Goal: Information Seeking & Learning: Learn about a topic

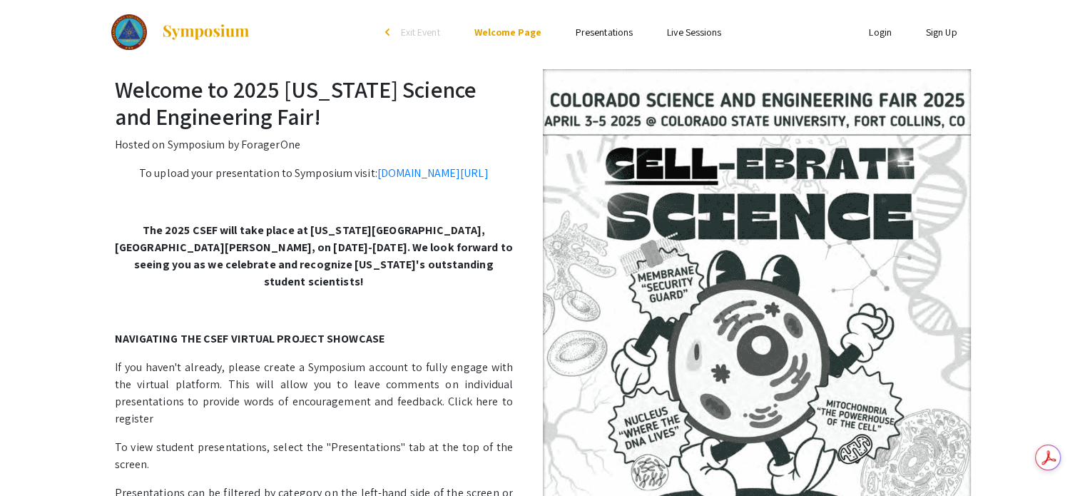
click at [581, 37] on link "Presentations" at bounding box center [604, 32] width 57 height 13
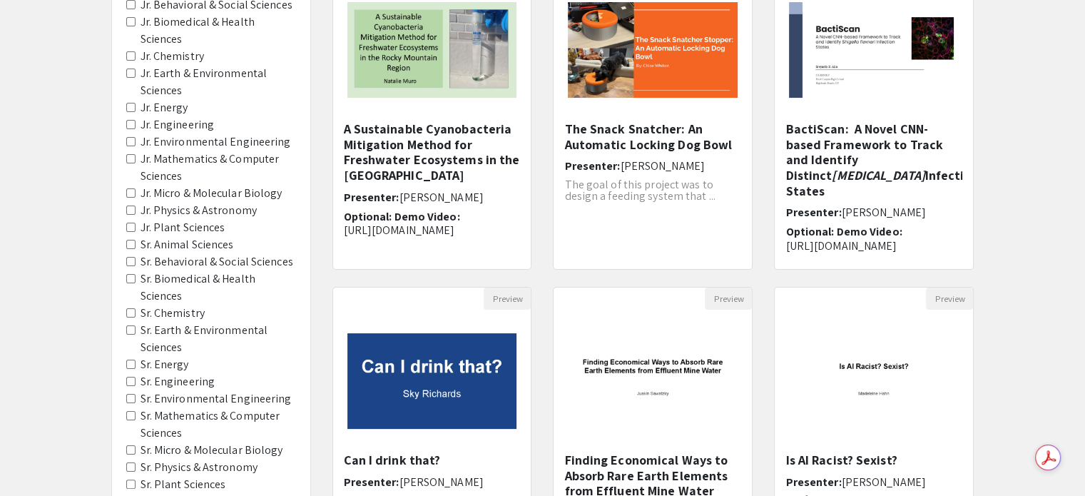
scroll to position [214, 0]
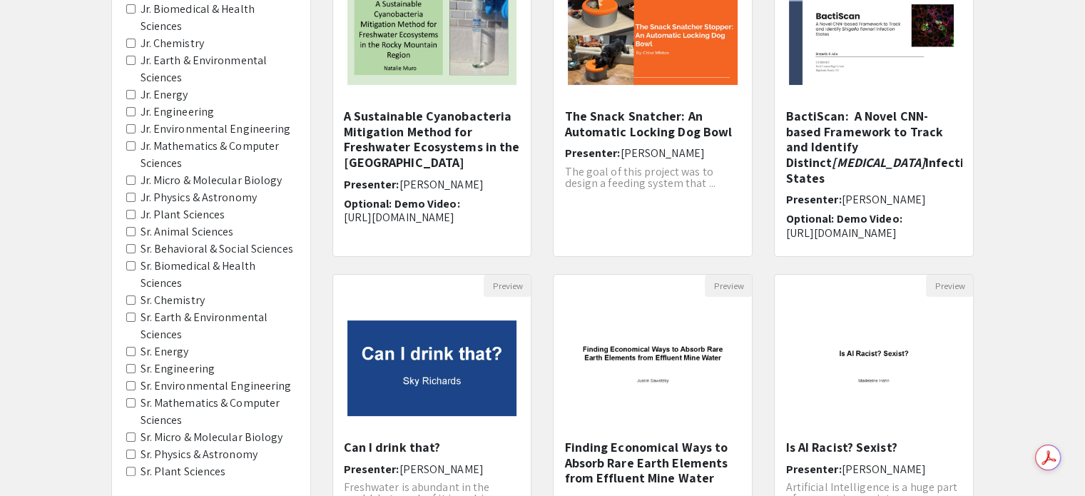
click at [128, 244] on Sciences "Sr. Behavioral & Social Sciences" at bounding box center [130, 248] width 9 height 9
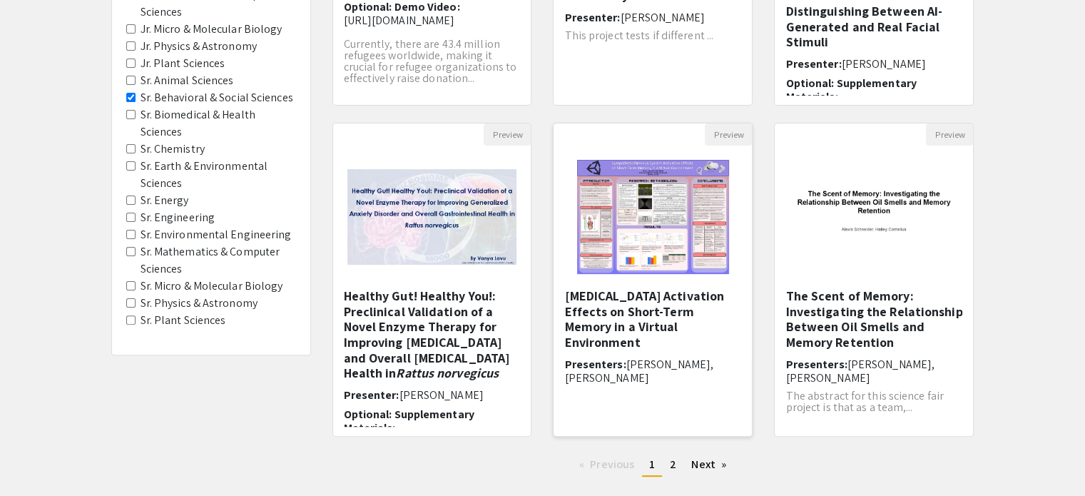
scroll to position [428, 0]
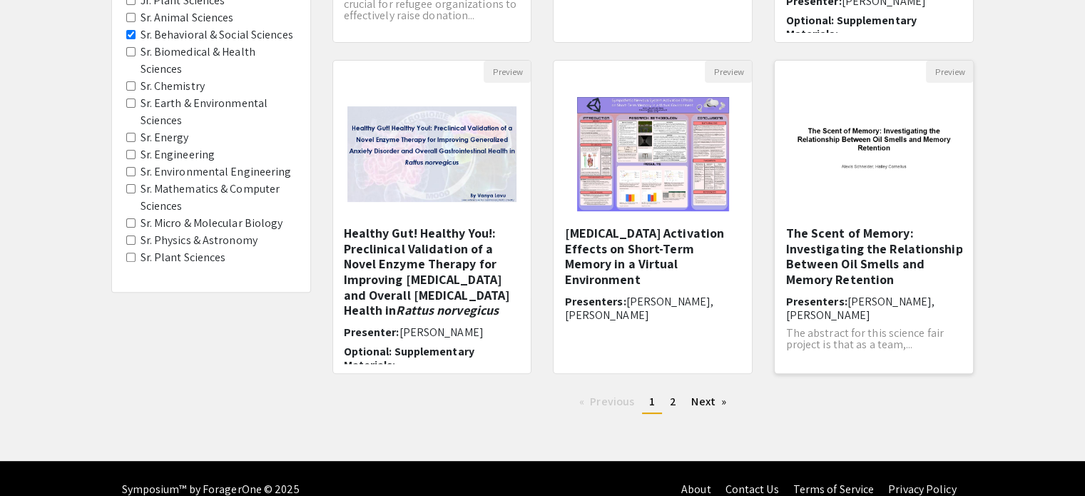
click at [823, 272] on h5 "The Scent of Memory: Investigating the Relationship Between Oil Smells and Memo…" at bounding box center [873, 255] width 177 height 61
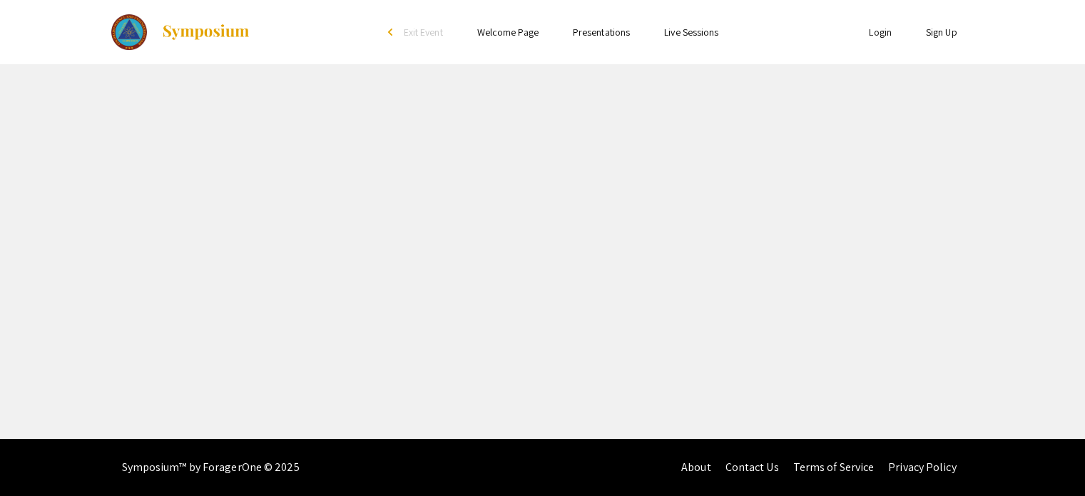
select select "custom"
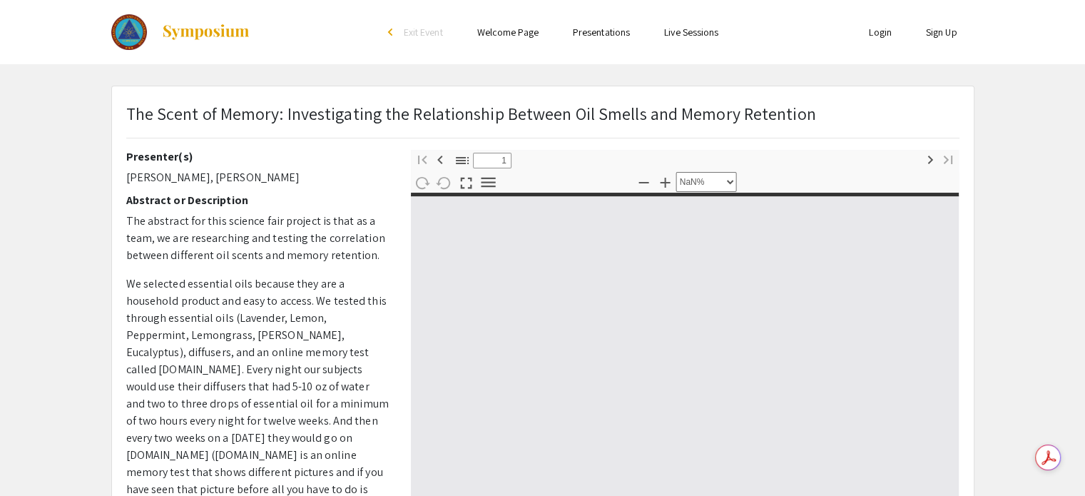
type input "0"
select select "custom"
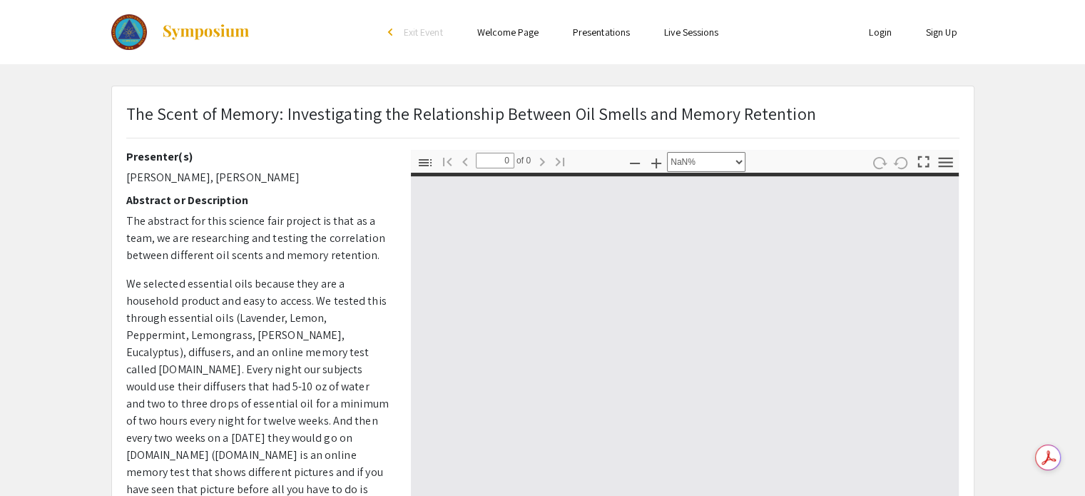
type input "1"
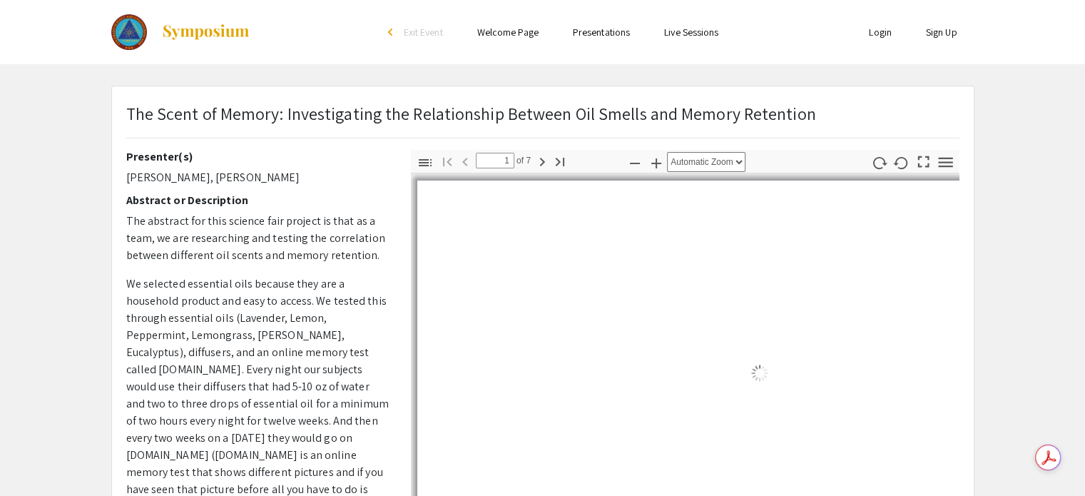
select select "auto"
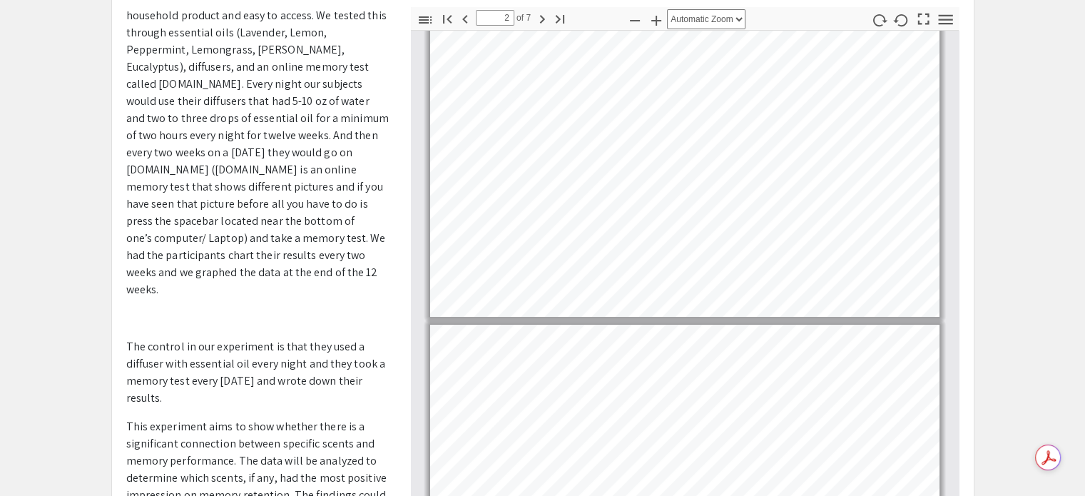
type input "1"
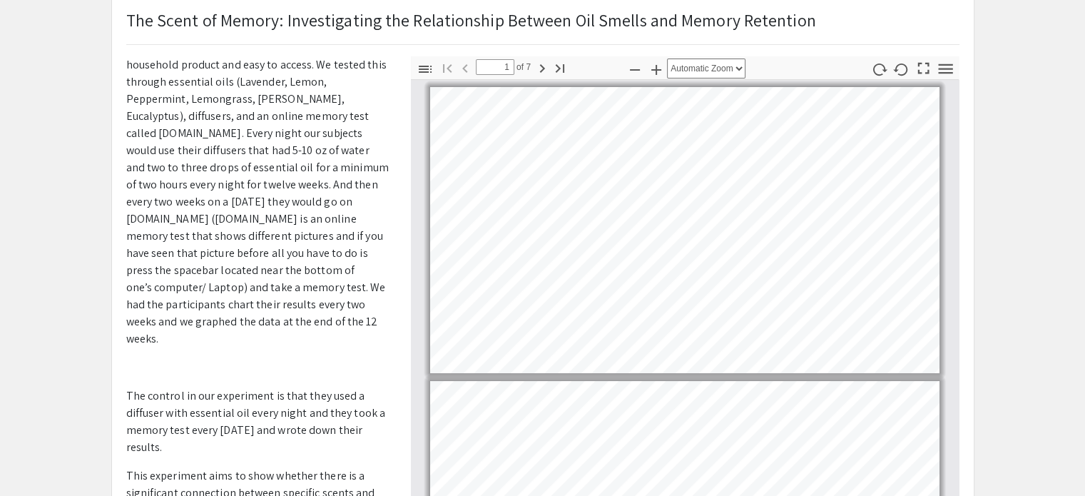
scroll to position [71, 0]
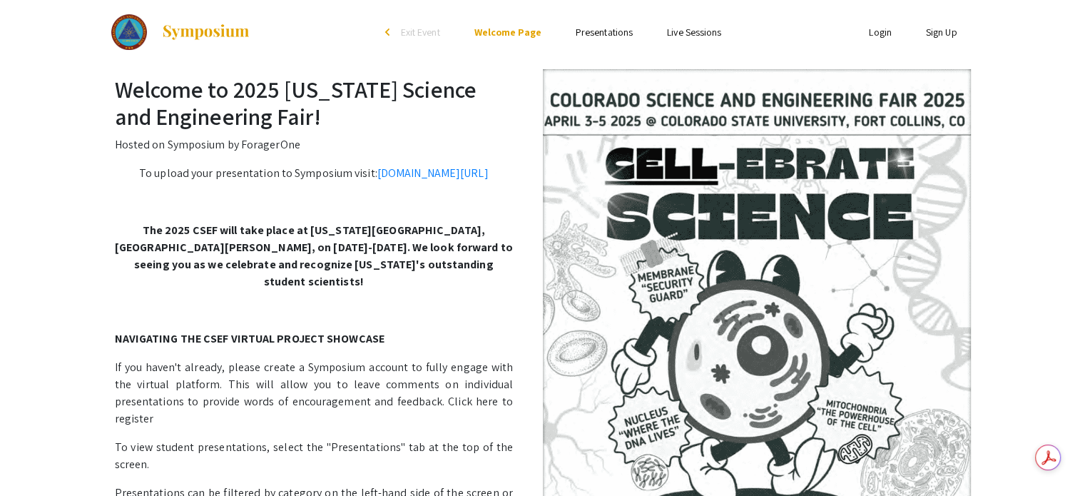
click at [598, 39] on link "Presentations" at bounding box center [604, 32] width 57 height 13
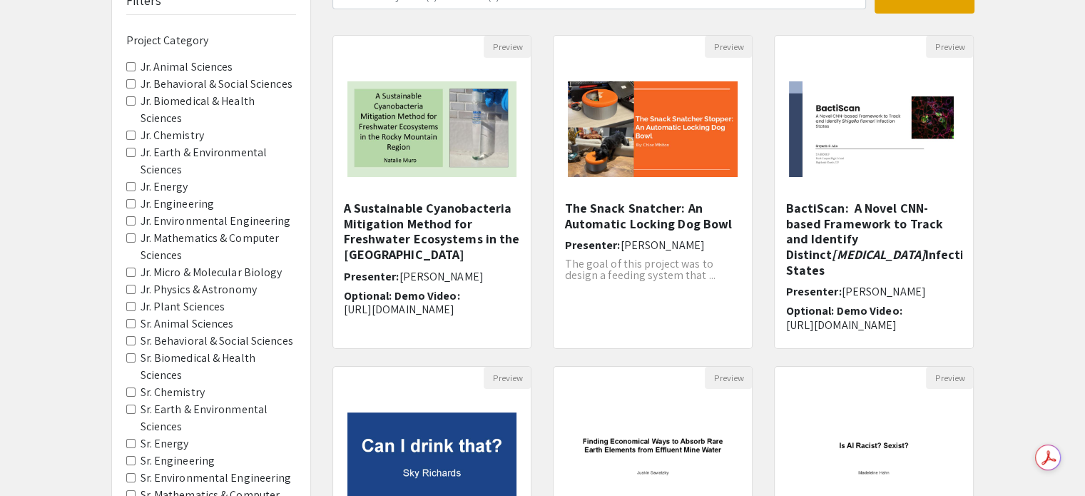
scroll to position [143, 0]
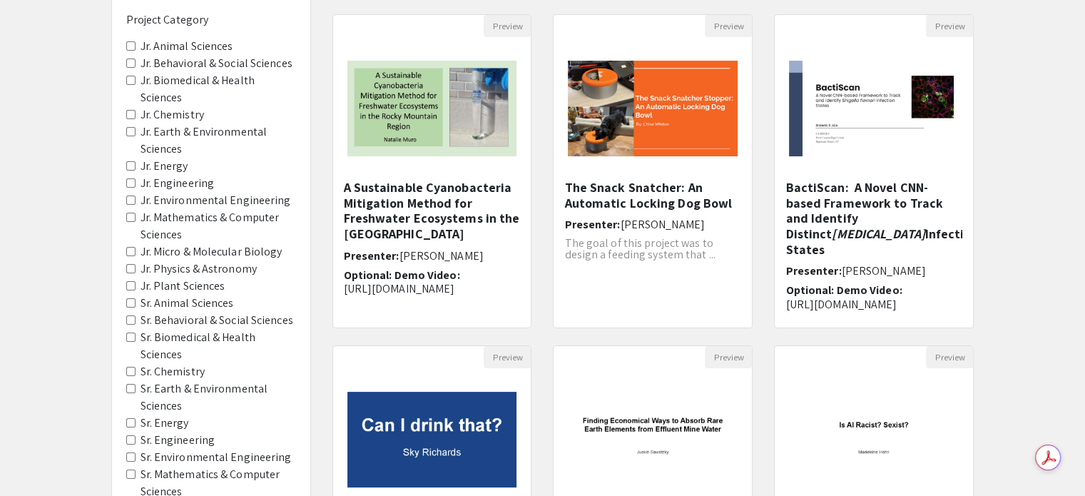
click at [131, 384] on Sciences "Sr. Earth & Environmental Sciences" at bounding box center [130, 388] width 9 height 9
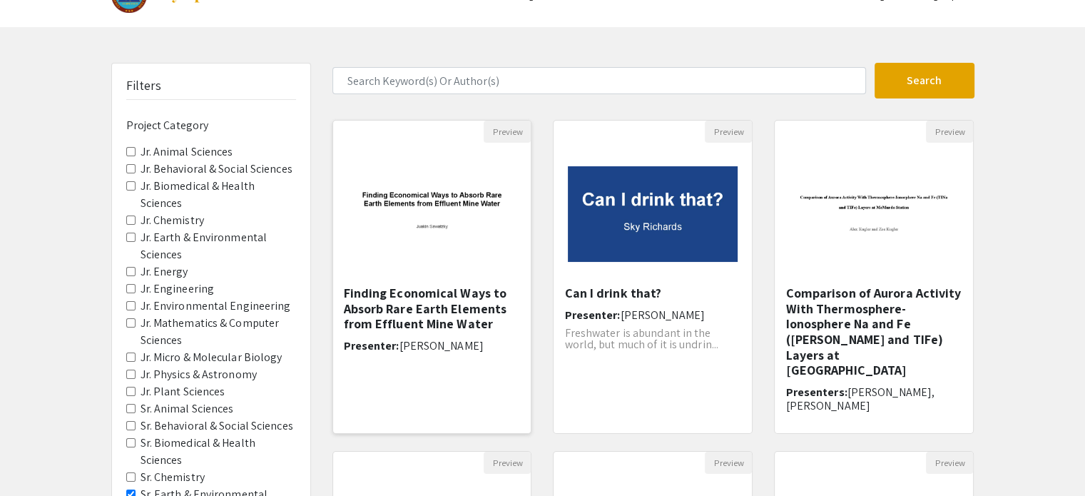
scroll to position [71, 0]
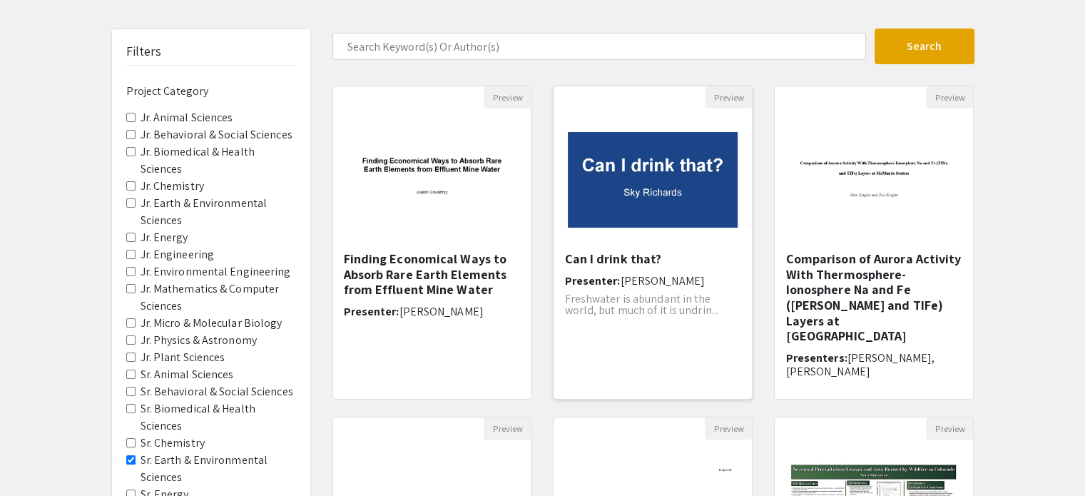
click at [648, 191] on img "Open Presentation <p>Can I drink that?</p>" at bounding box center [652, 180] width 198 height 124
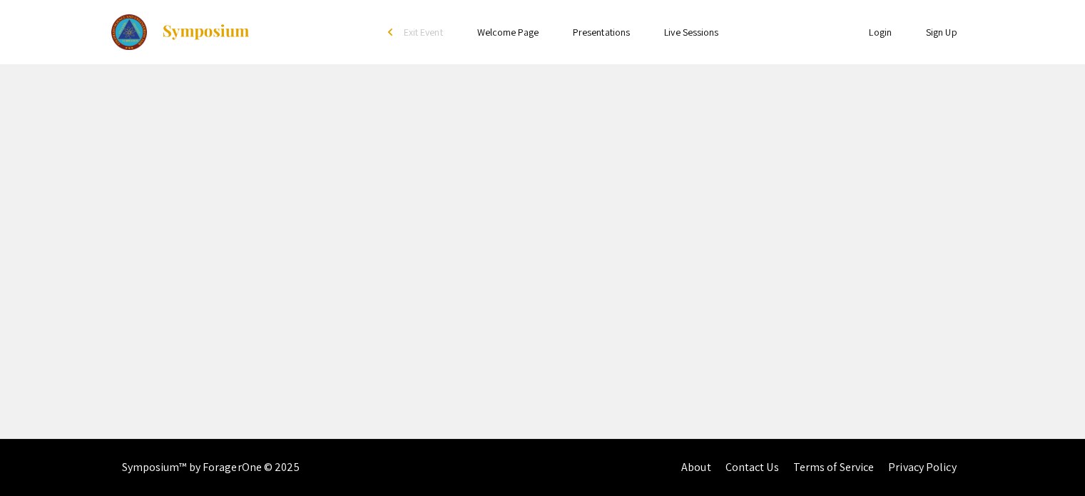
select select "custom"
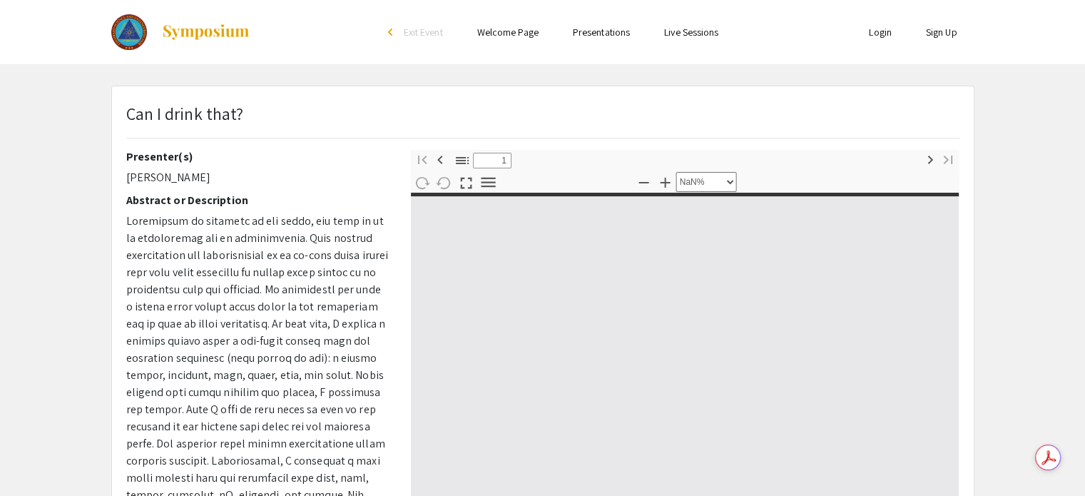
type input "0"
select select "custom"
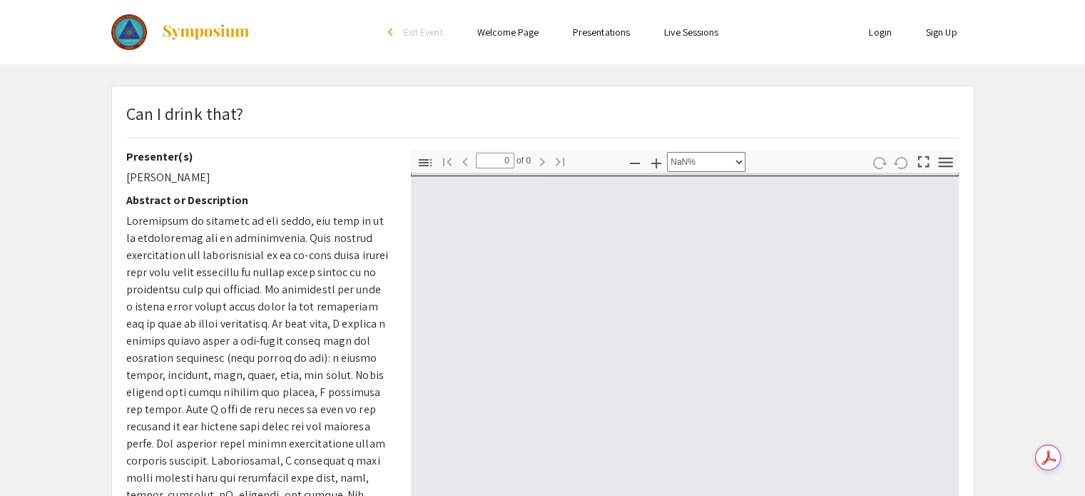
type input "1"
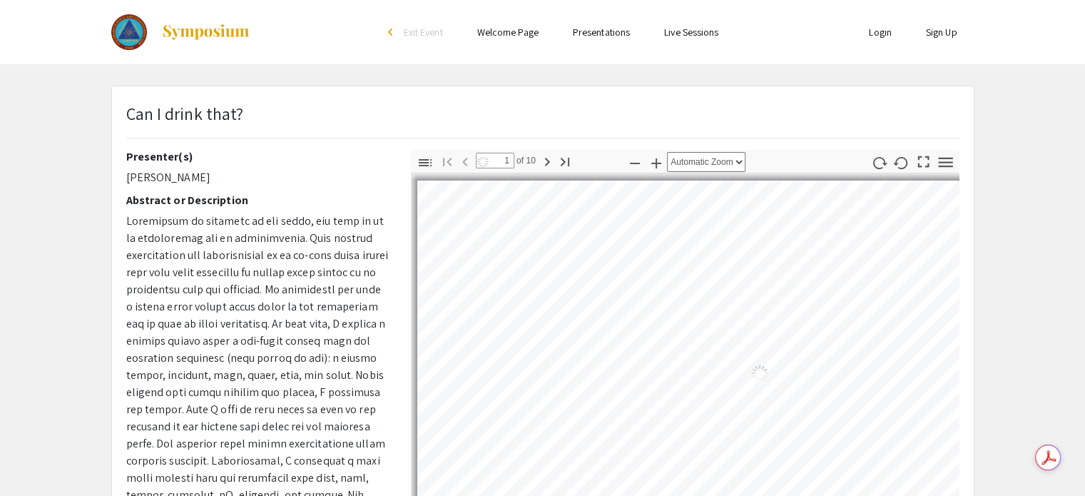
select select "auto"
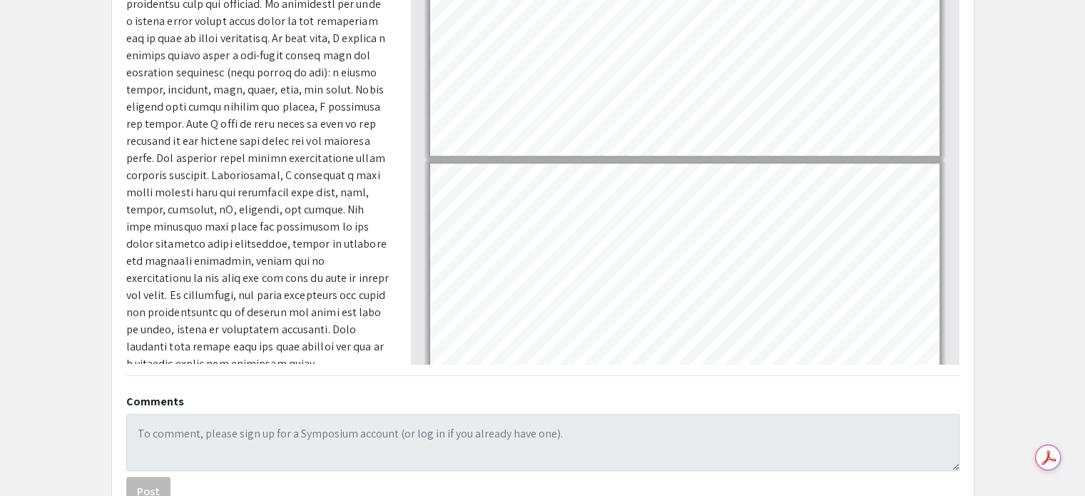
scroll to position [1856, 0]
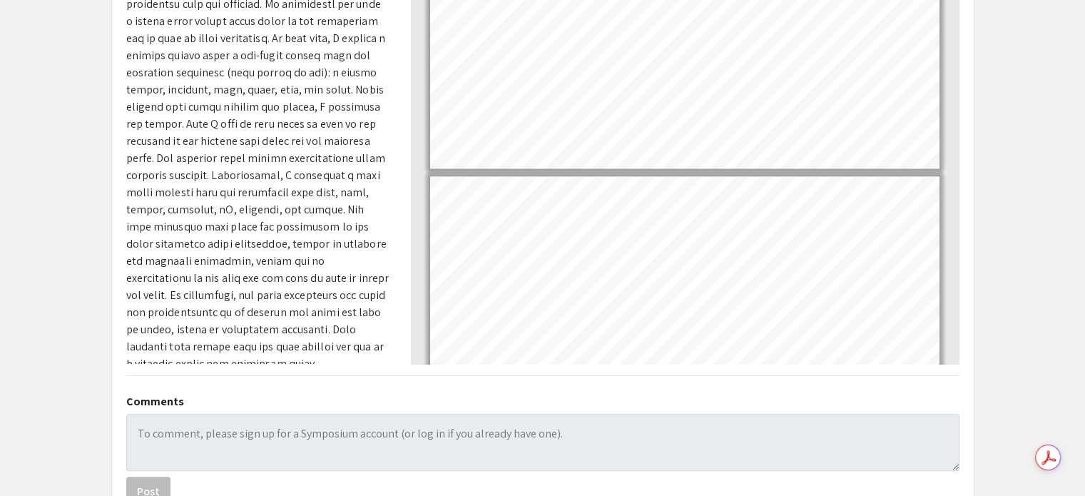
type input "9"
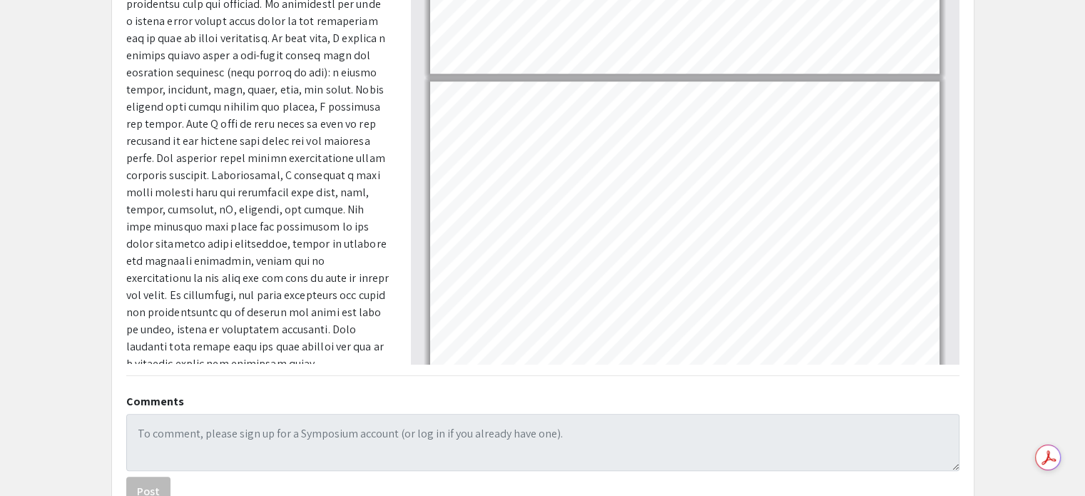
scroll to position [2141, 0]
